Goal: Check status: Check status

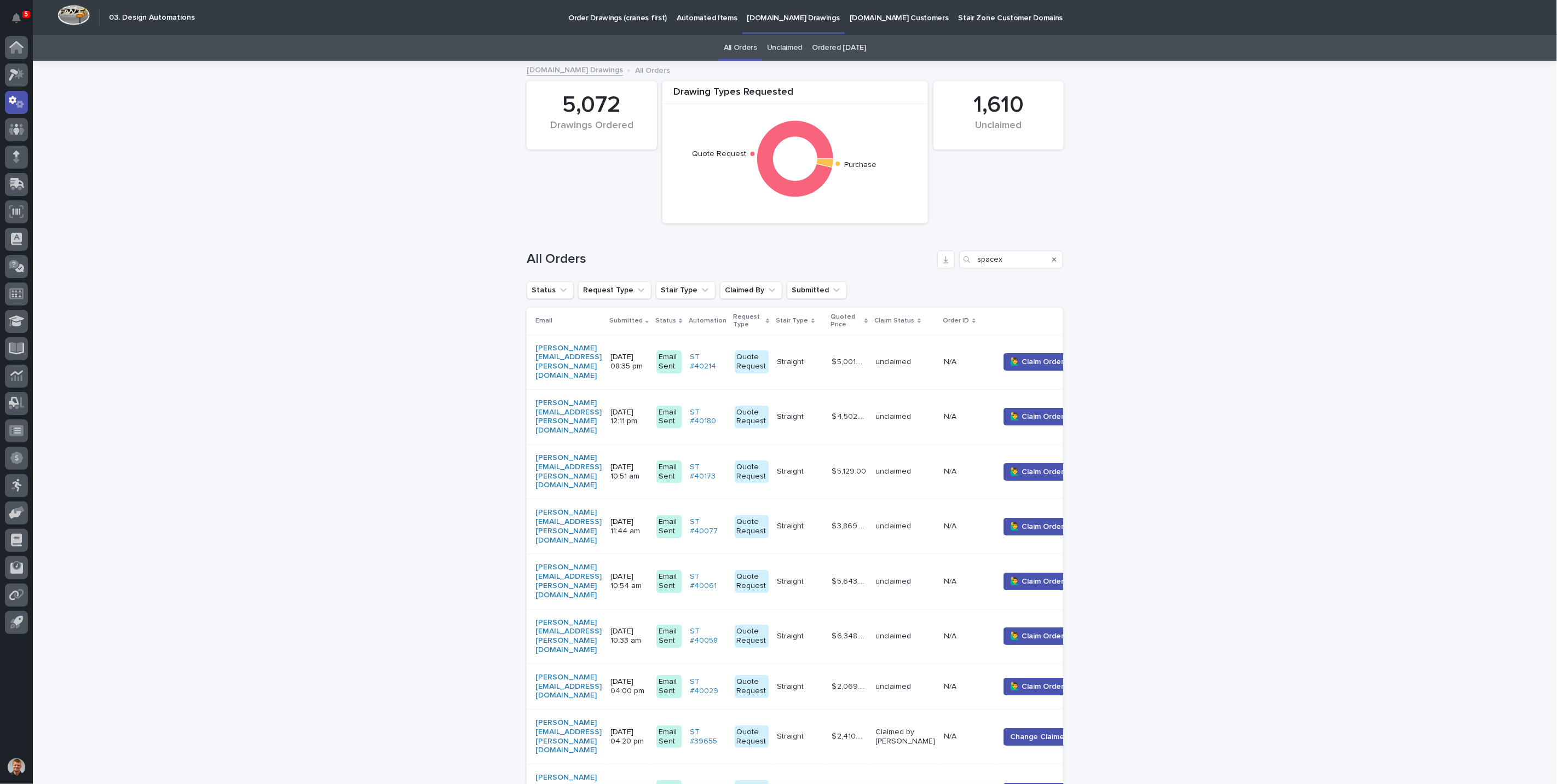
click at [1052, 260] on icon "Search" at bounding box center [1054, 259] width 4 height 4
click at [1018, 260] on input "Search" at bounding box center [1011, 260] width 104 height 18
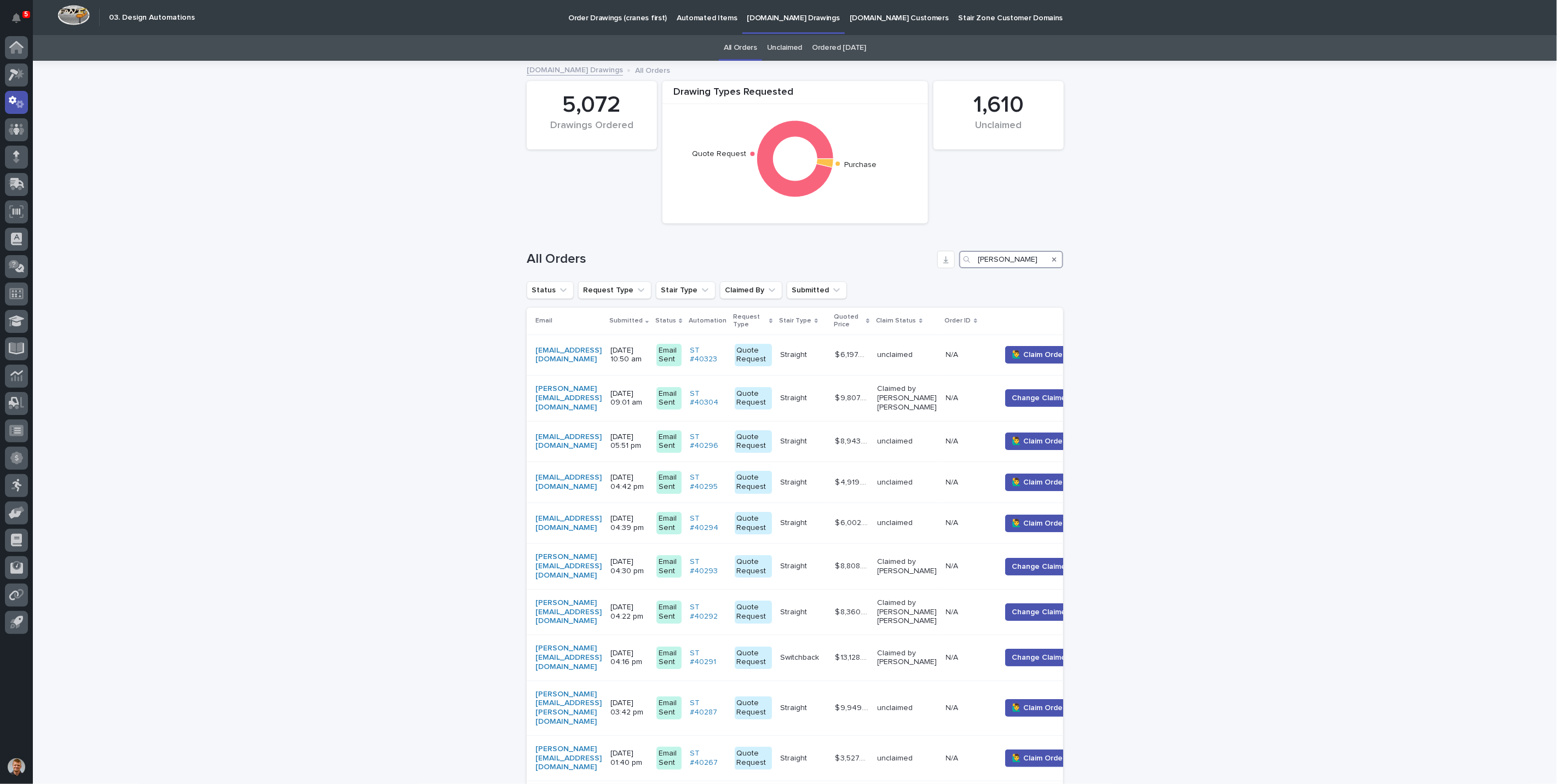
type input "ferrero"
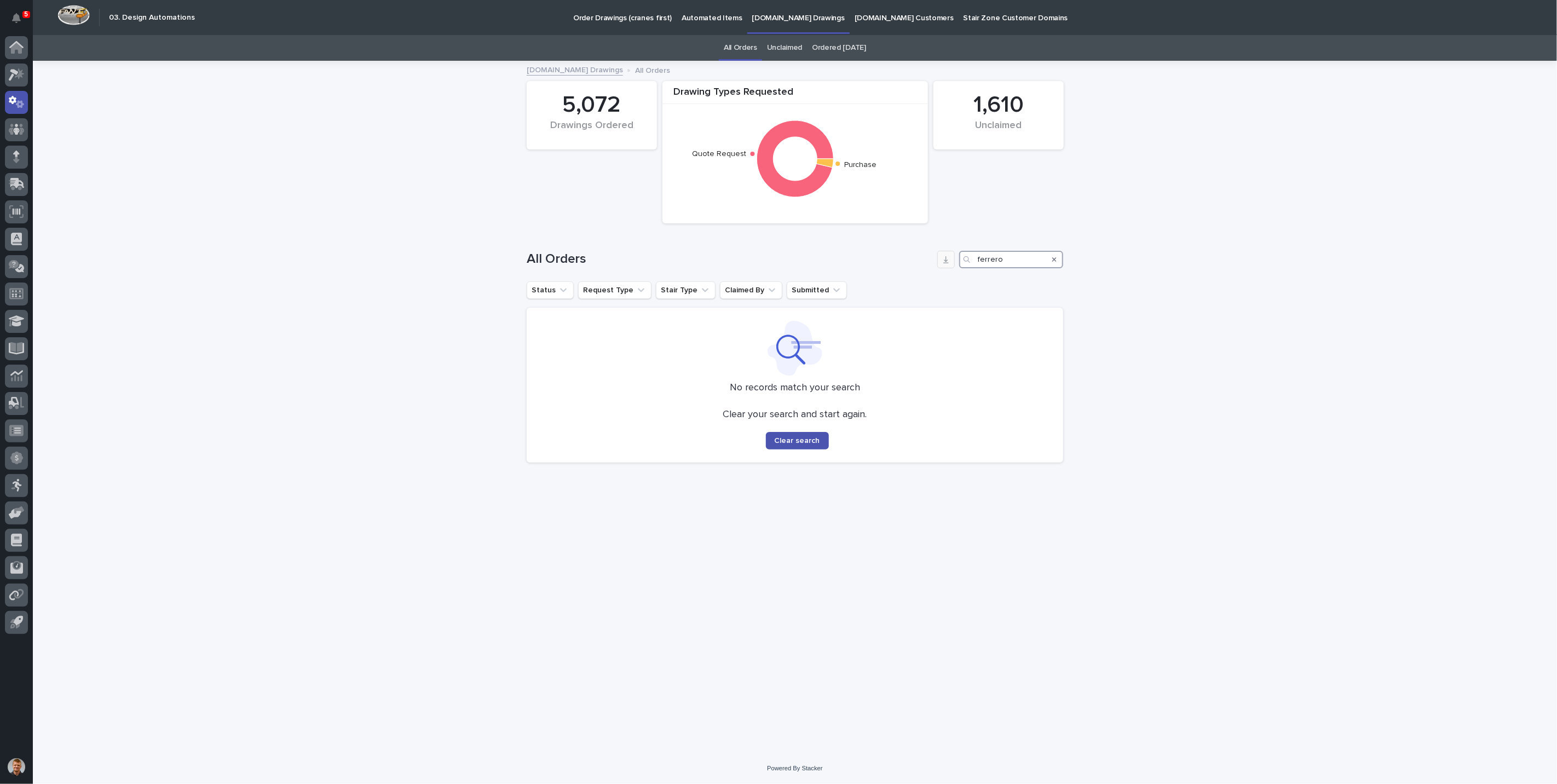
drag, startPoint x: 1017, startPoint y: 260, endPoint x: 939, endPoint y: 260, distance: 78.0
click at [939, 260] on div "All Orders ferrero" at bounding box center [795, 260] width 537 height 18
